Goal: Information Seeking & Learning: Learn about a topic

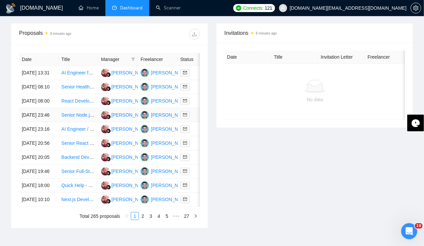
click at [37, 122] on td "[DATE] 23:46" at bounding box center [39, 115] width 40 height 14
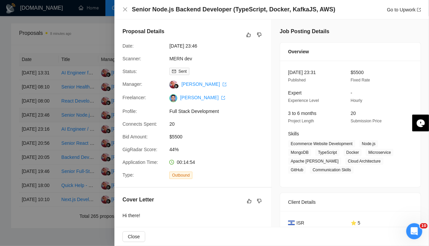
click at [37, 126] on div at bounding box center [214, 123] width 429 height 246
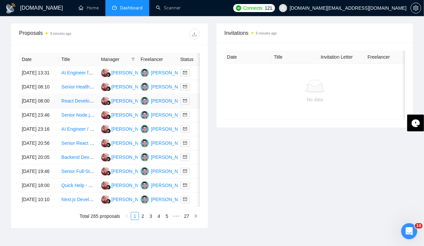
click at [30, 107] on td "[DATE] 08:00" at bounding box center [39, 101] width 40 height 14
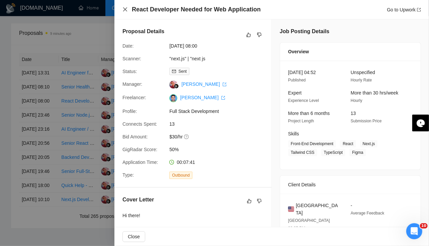
click at [127, 10] on icon "close" at bounding box center [125, 9] width 5 height 5
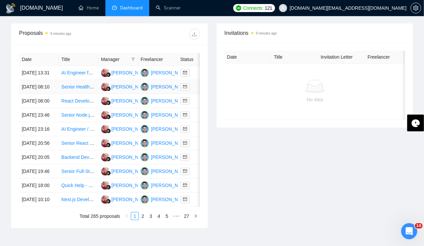
click at [33, 85] on td "[DATE] 08:10" at bounding box center [39, 87] width 40 height 14
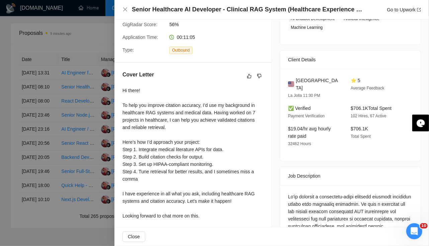
scroll to position [126, 0]
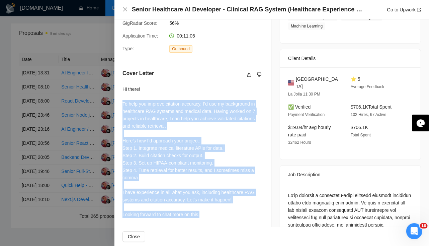
drag, startPoint x: 123, startPoint y: 103, endPoint x: 216, endPoint y: 215, distance: 145.6
click at [216, 215] on div "Hi there! To help you improve citation accuracy, I’d use my background in healt…" at bounding box center [193, 162] width 141 height 155
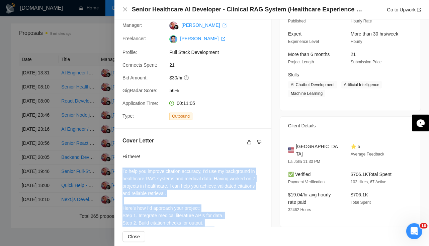
scroll to position [0, 0]
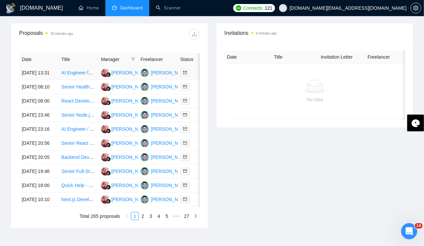
click at [28, 66] on td "[DATE] 13:31" at bounding box center [39, 73] width 40 height 14
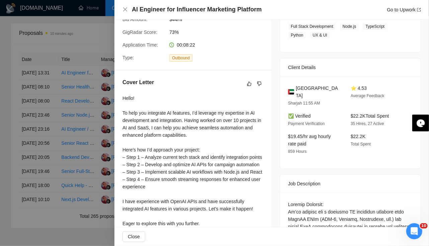
scroll to position [123, 0]
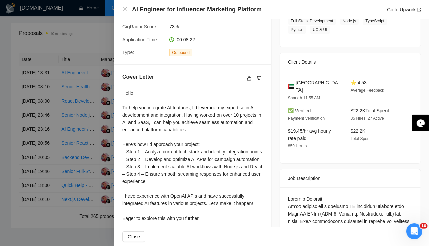
drag, startPoint x: 289, startPoint y: 198, endPoint x: 318, endPoint y: 195, distance: 29.0
drag, startPoint x: 318, startPoint y: 195, endPoint x: 292, endPoint y: 211, distance: 30.5
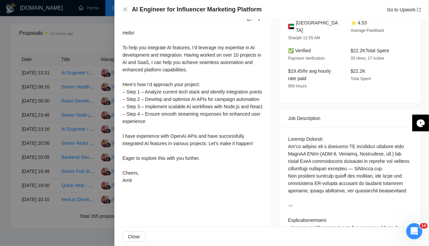
scroll to position [184, 0]
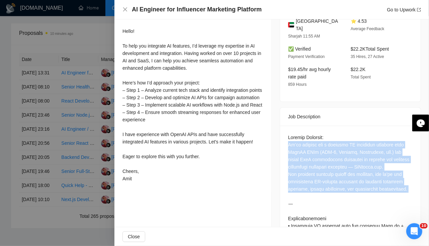
drag, startPoint x: 283, startPoint y: 140, endPoint x: 298, endPoint y: 197, distance: 58.9
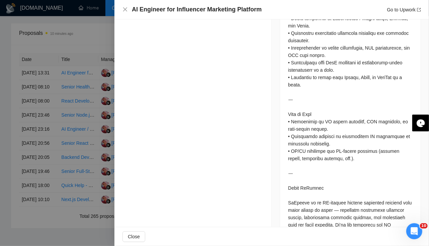
scroll to position [594, 0]
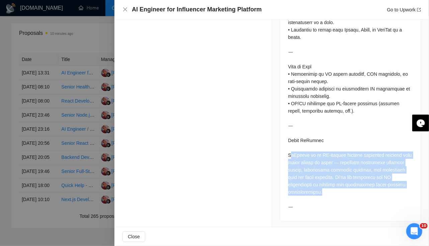
drag, startPoint x: 290, startPoint y: 153, endPoint x: 340, endPoint y: 187, distance: 59.8
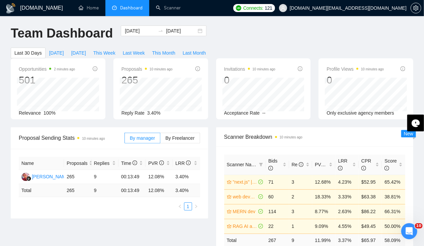
scroll to position [0, 0]
